Goal: Information Seeking & Learning: Learn about a topic

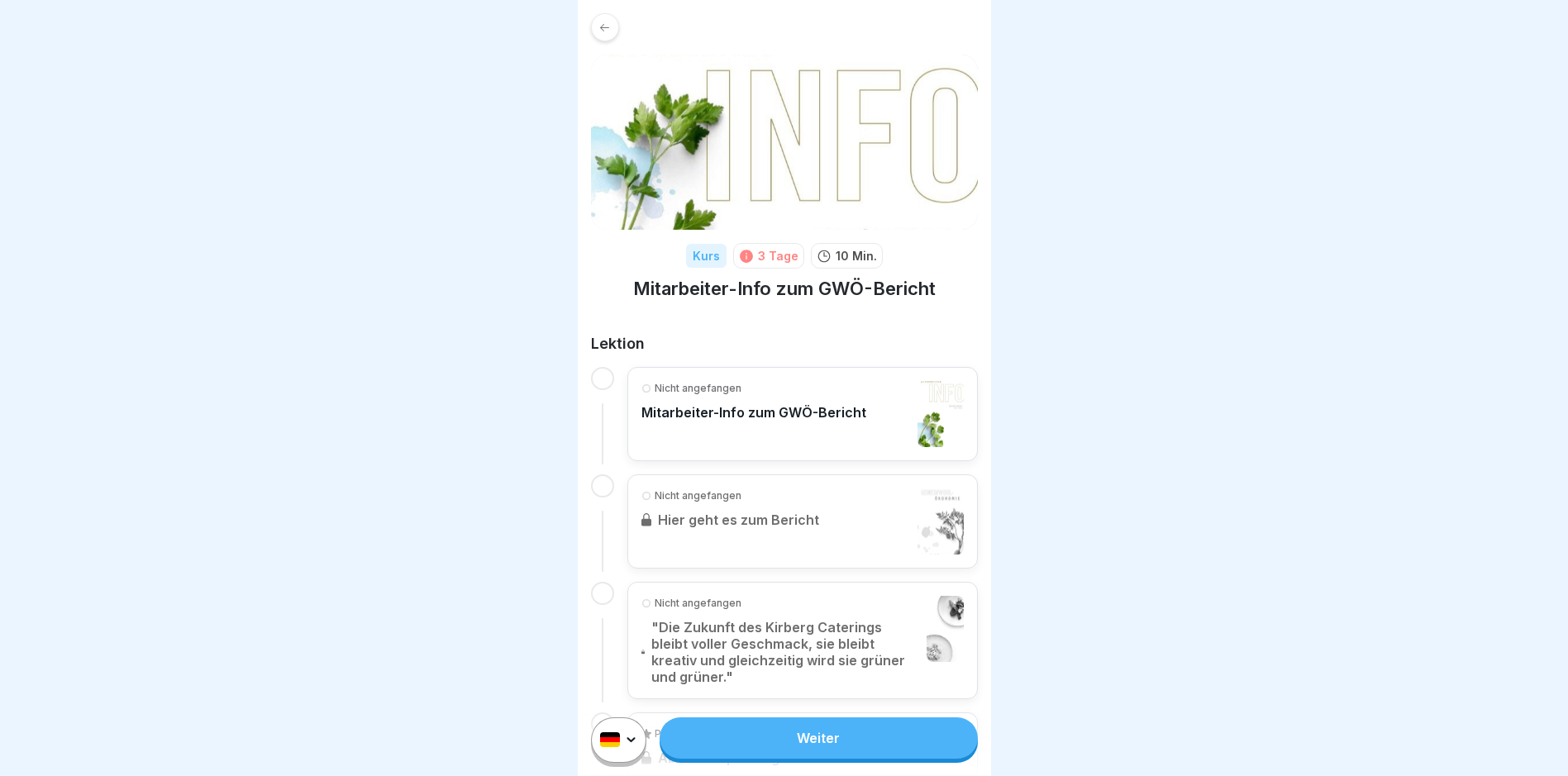
click at [776, 741] on link "Weiter" at bounding box center [818, 737] width 318 height 41
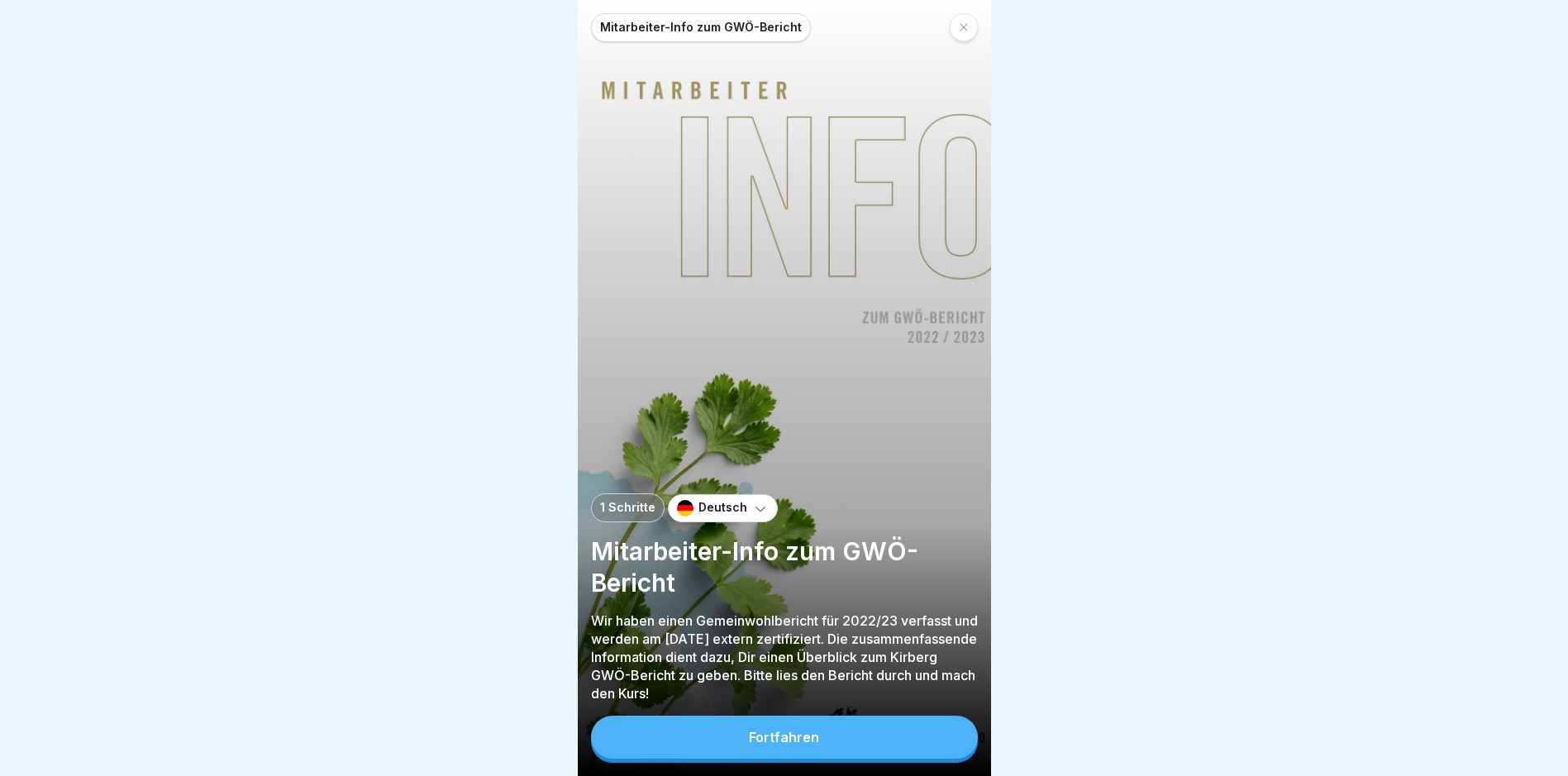
scroll to position [12, 0]
click at [846, 718] on button "Fortfahren" at bounding box center [784, 737] width 387 height 43
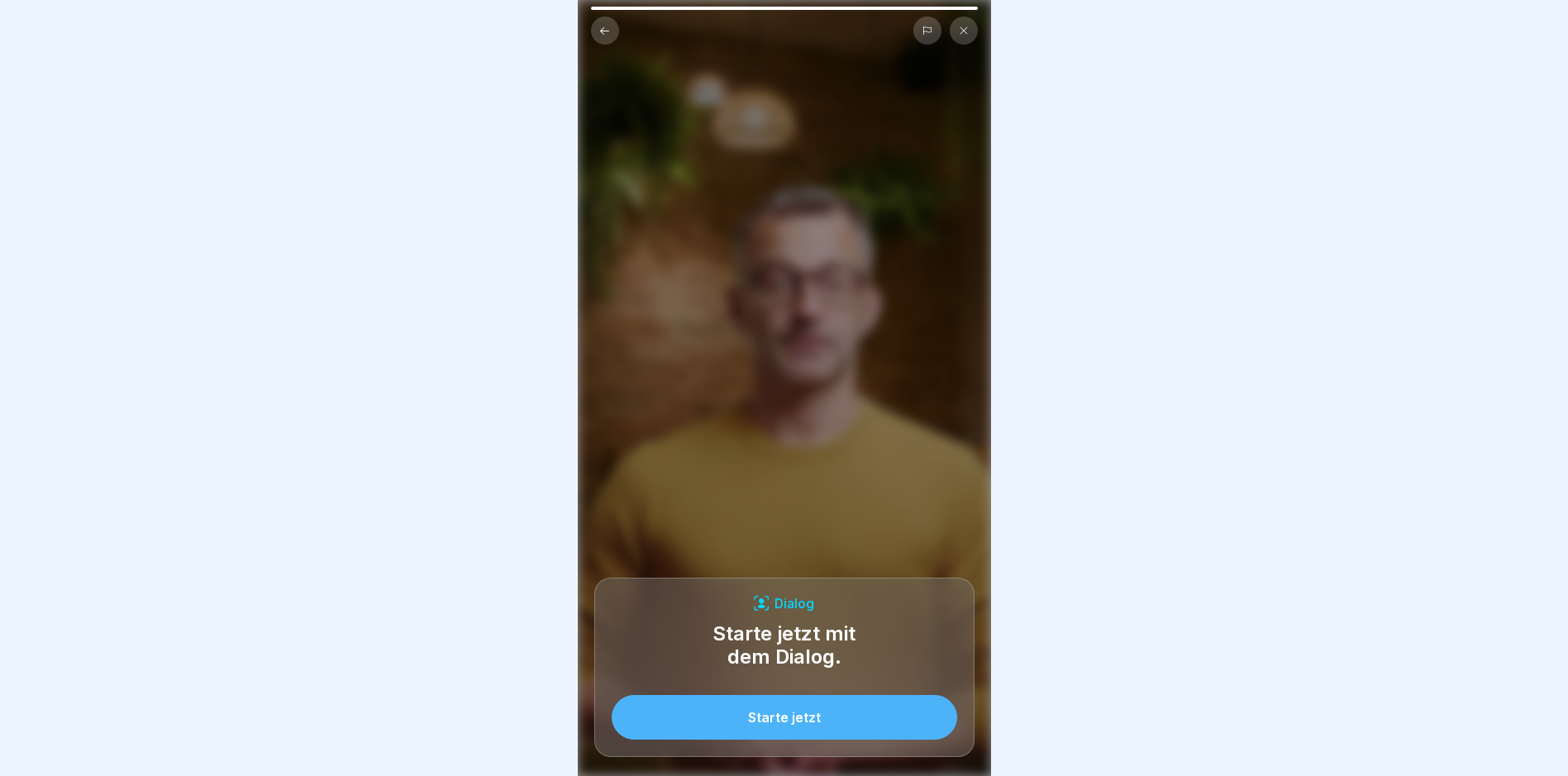
click at [602, 25] on icon at bounding box center [604, 31] width 12 height 12
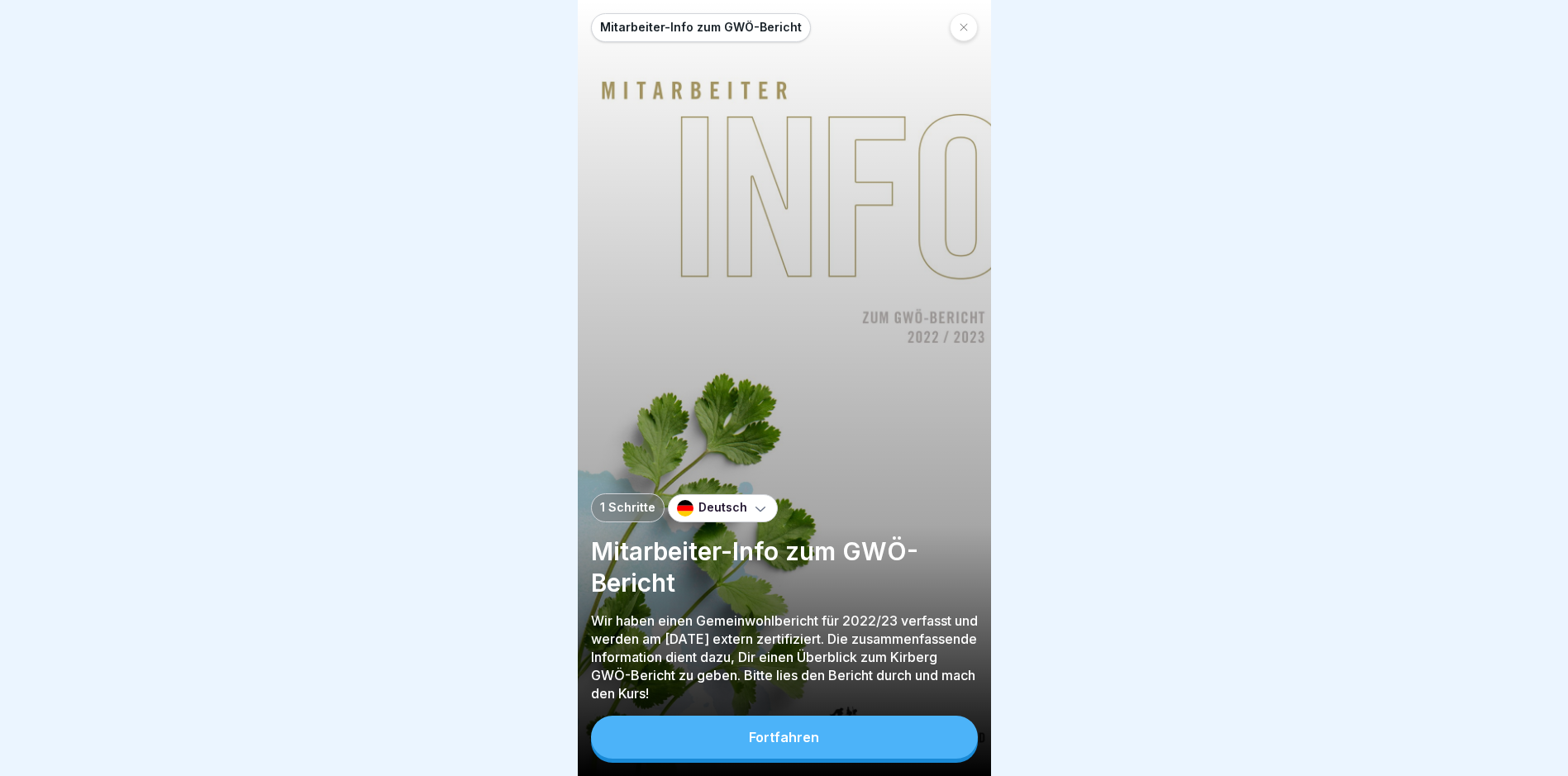
click at [935, 738] on button "Fortfahren" at bounding box center [784, 737] width 387 height 43
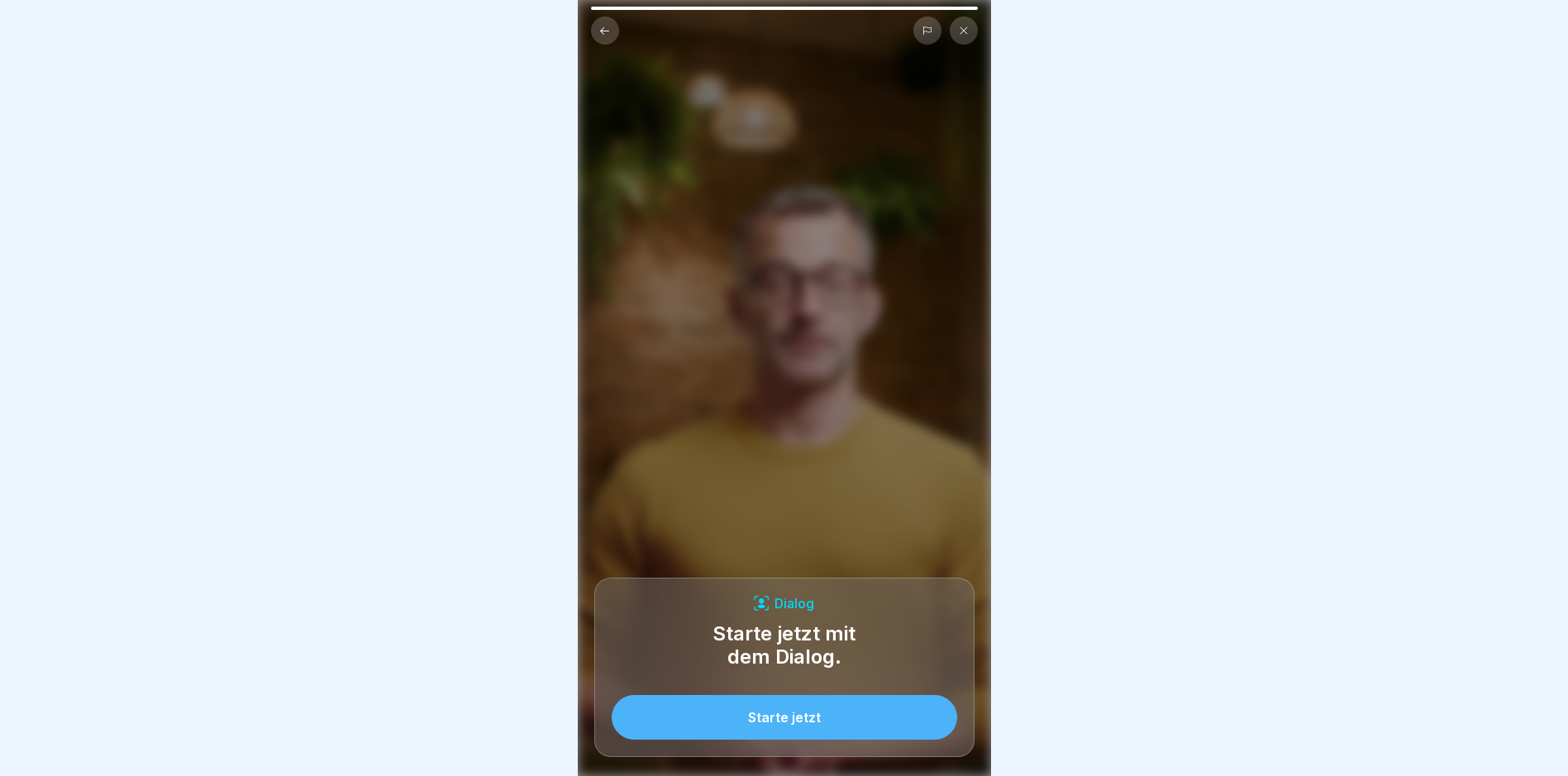
click at [862, 718] on button "Starte jetzt" at bounding box center [784, 717] width 346 height 45
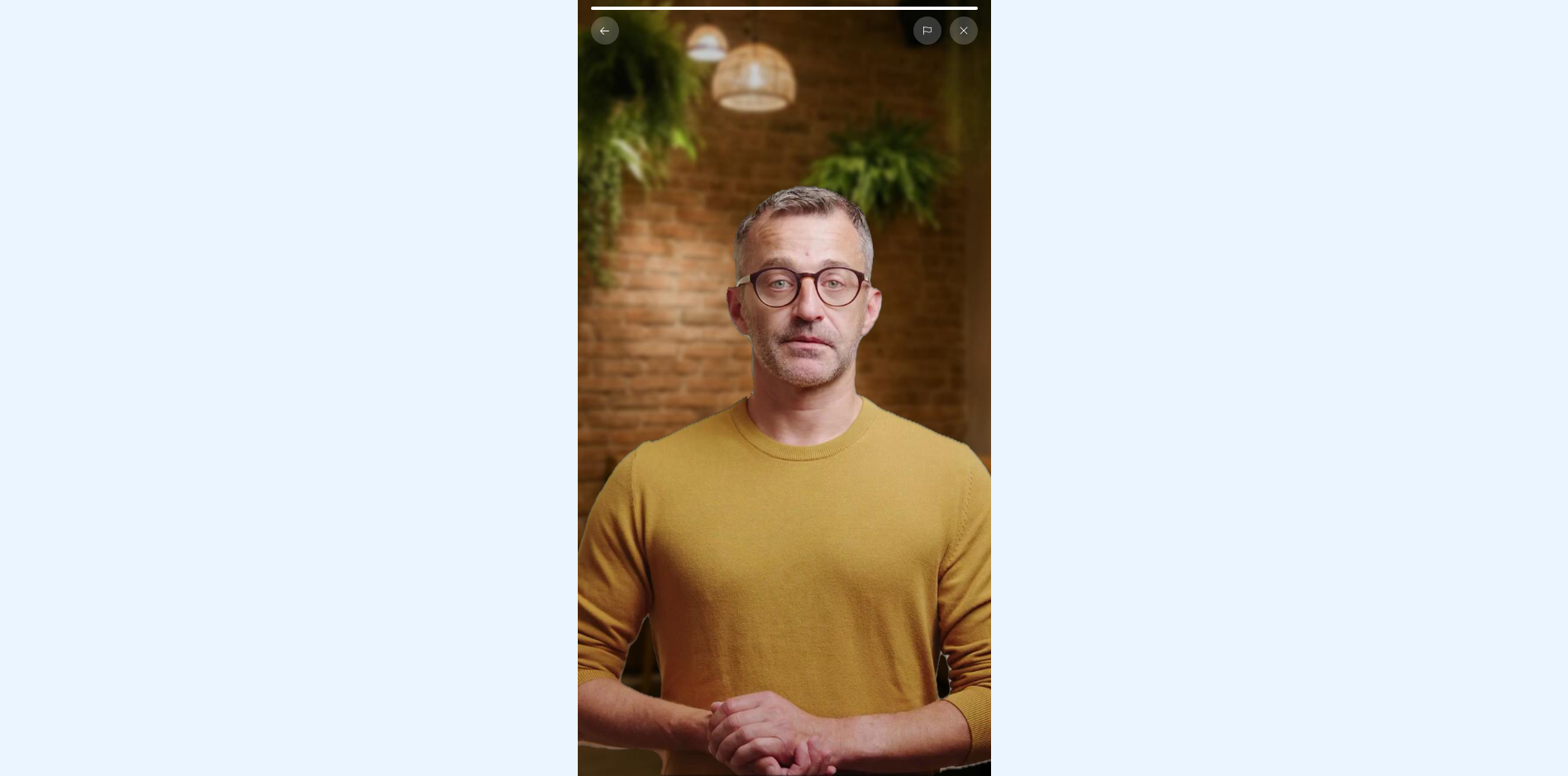
click at [876, 335] on video at bounding box center [785, 388] width 414 height 776
click at [965, 26] on icon at bounding box center [964, 31] width 10 height 10
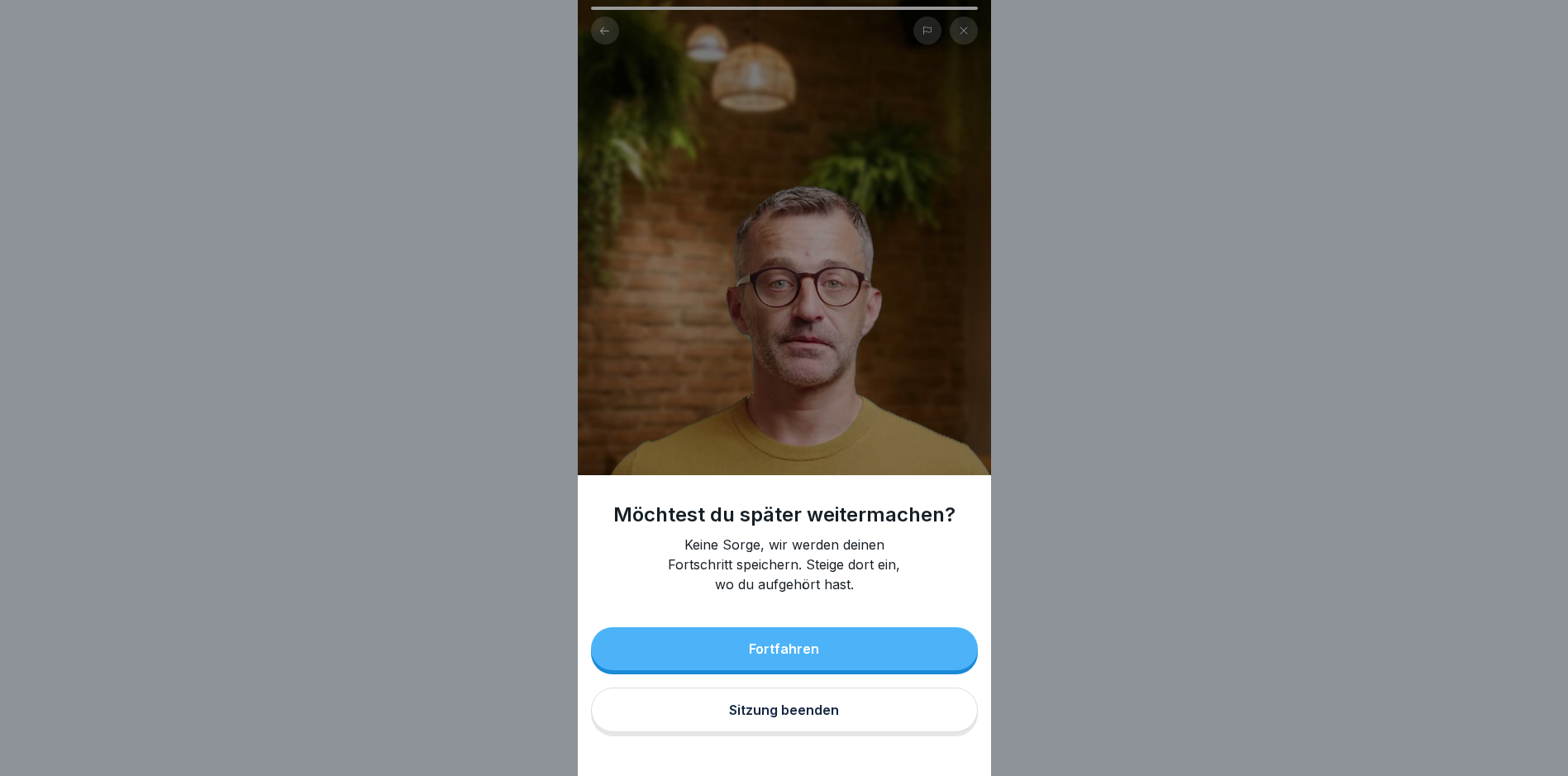
click at [860, 719] on button "Sitzung beenden" at bounding box center [784, 709] width 387 height 45
